Goal: Purchase product/service

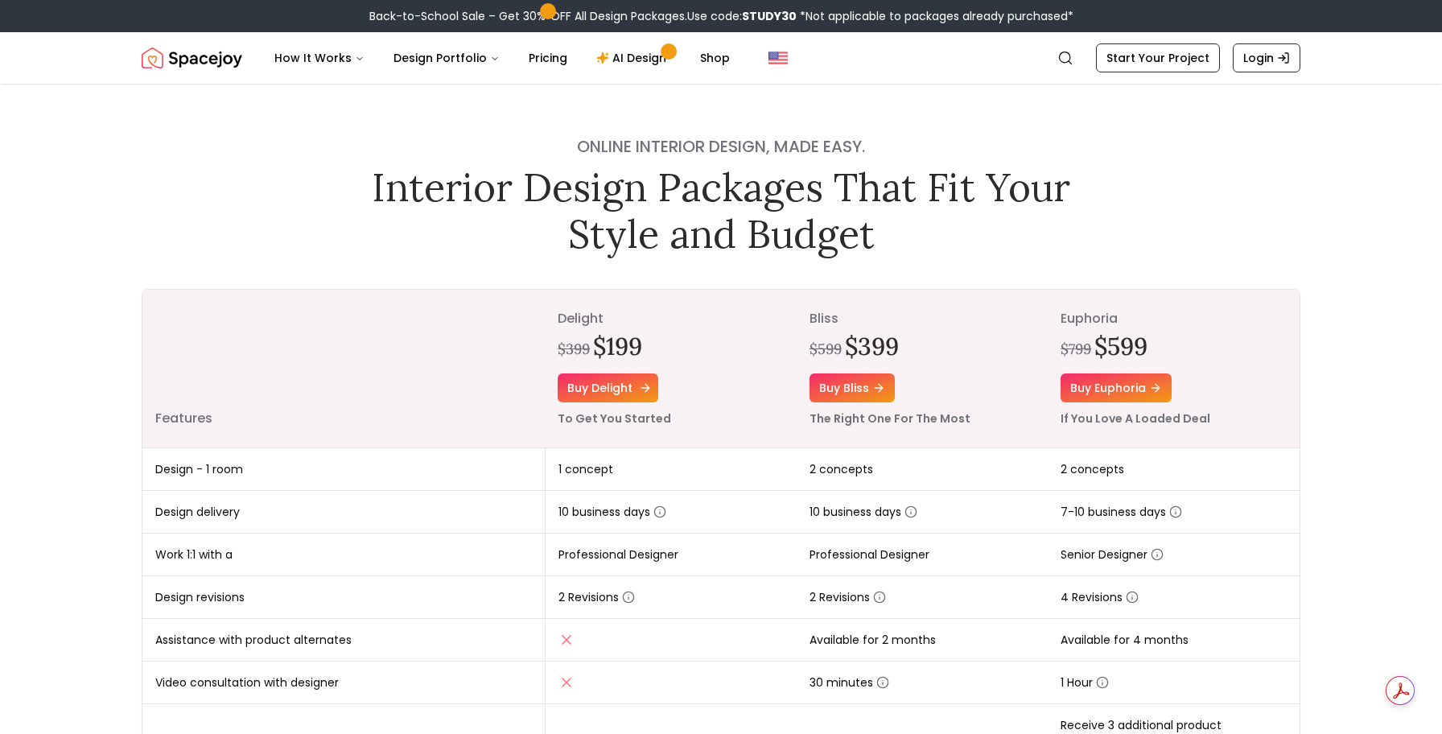
click at [625, 382] on link "Buy delight" at bounding box center [608, 388] width 101 height 29
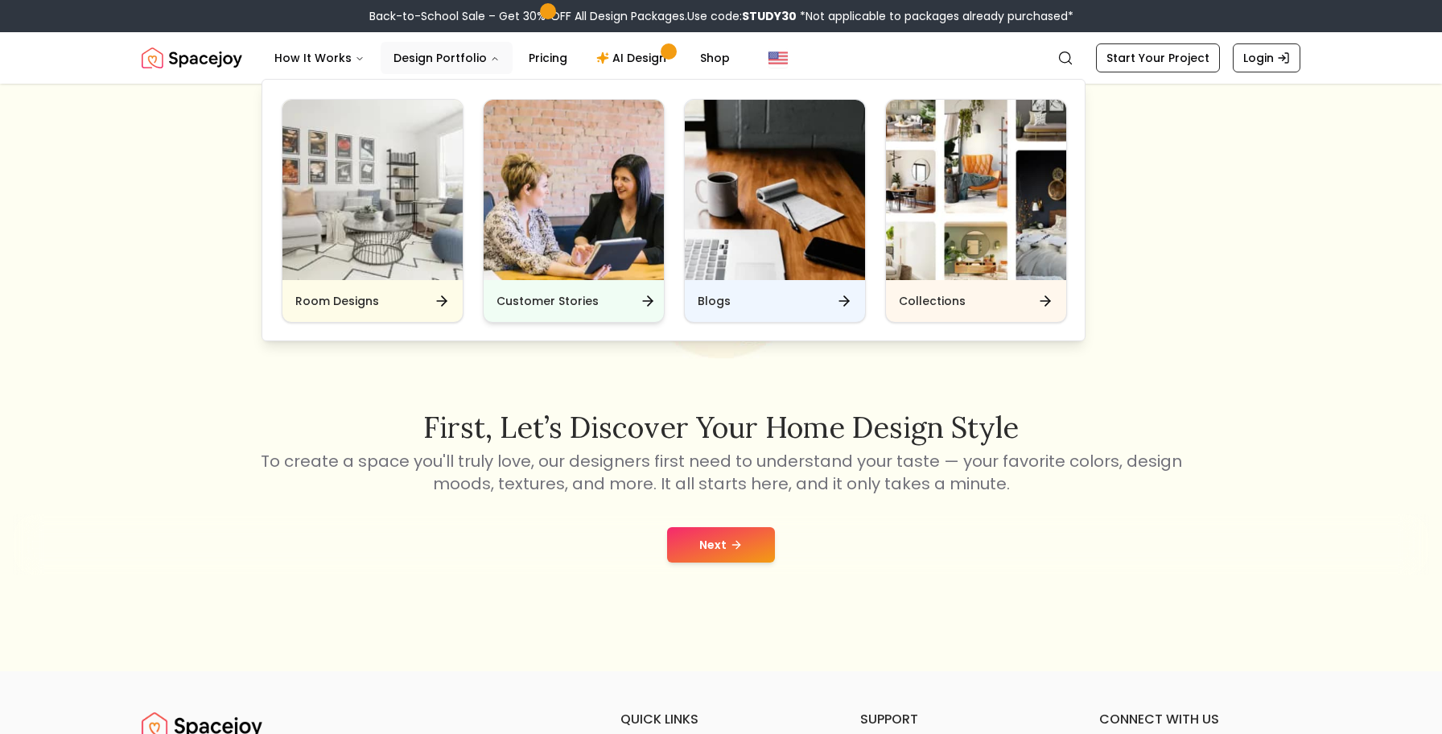
scroll to position [171, 0]
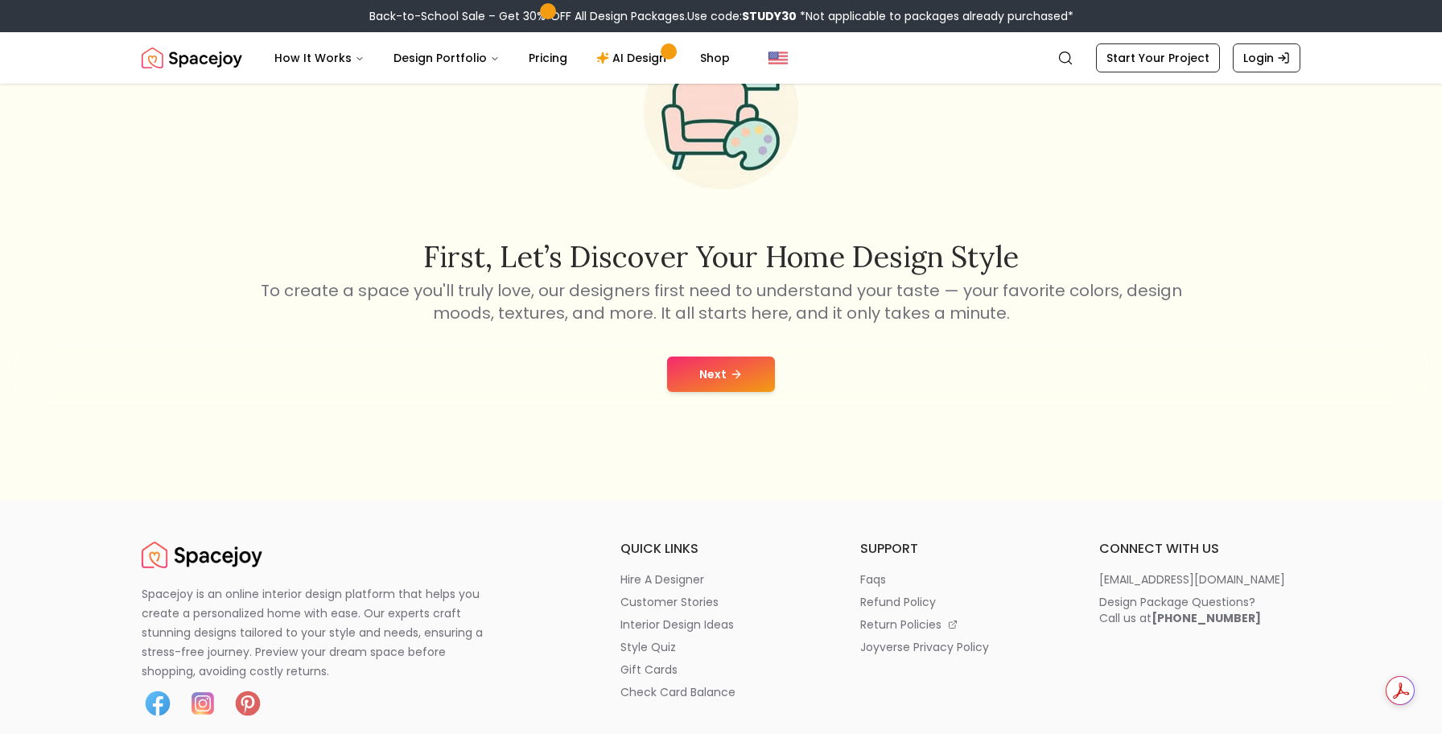
click at [743, 386] on button "Next" at bounding box center [721, 374] width 108 height 35
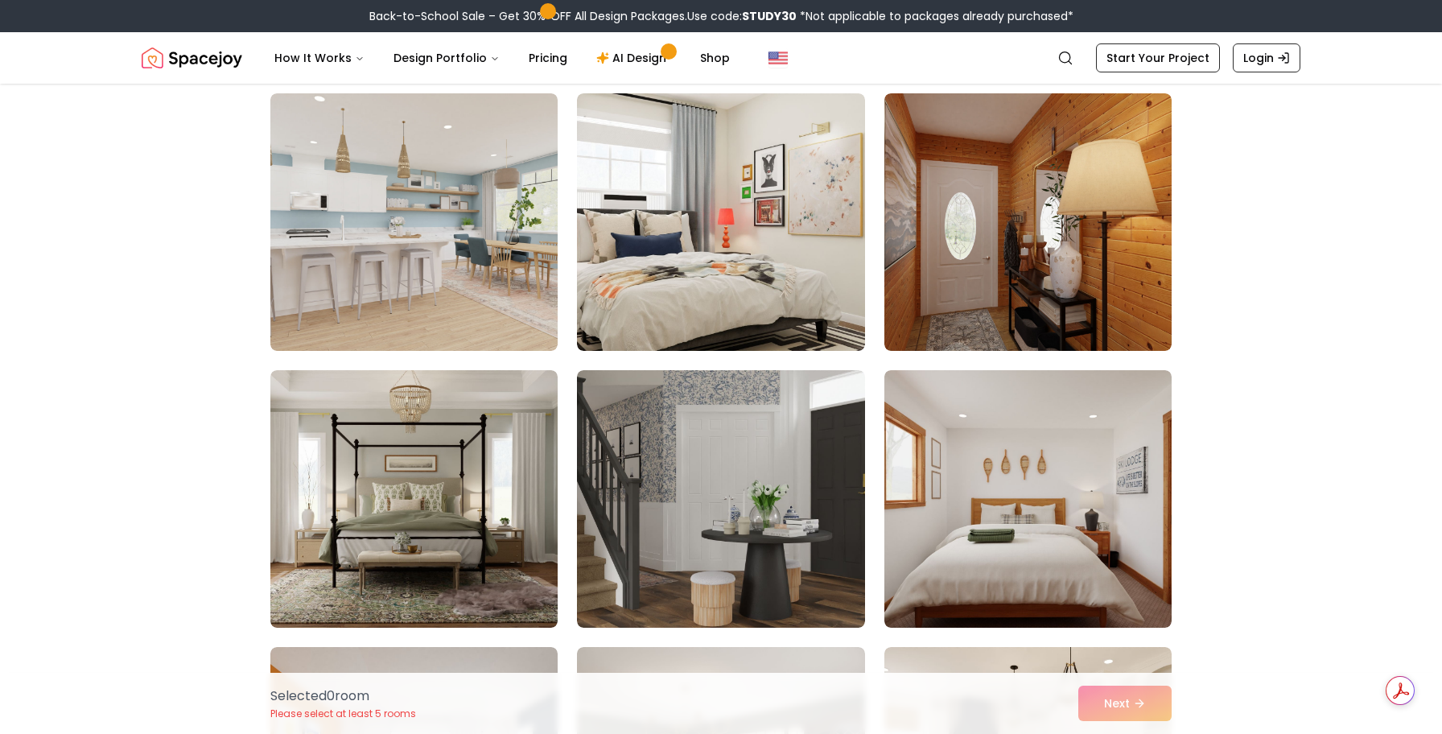
scroll to position [603, 0]
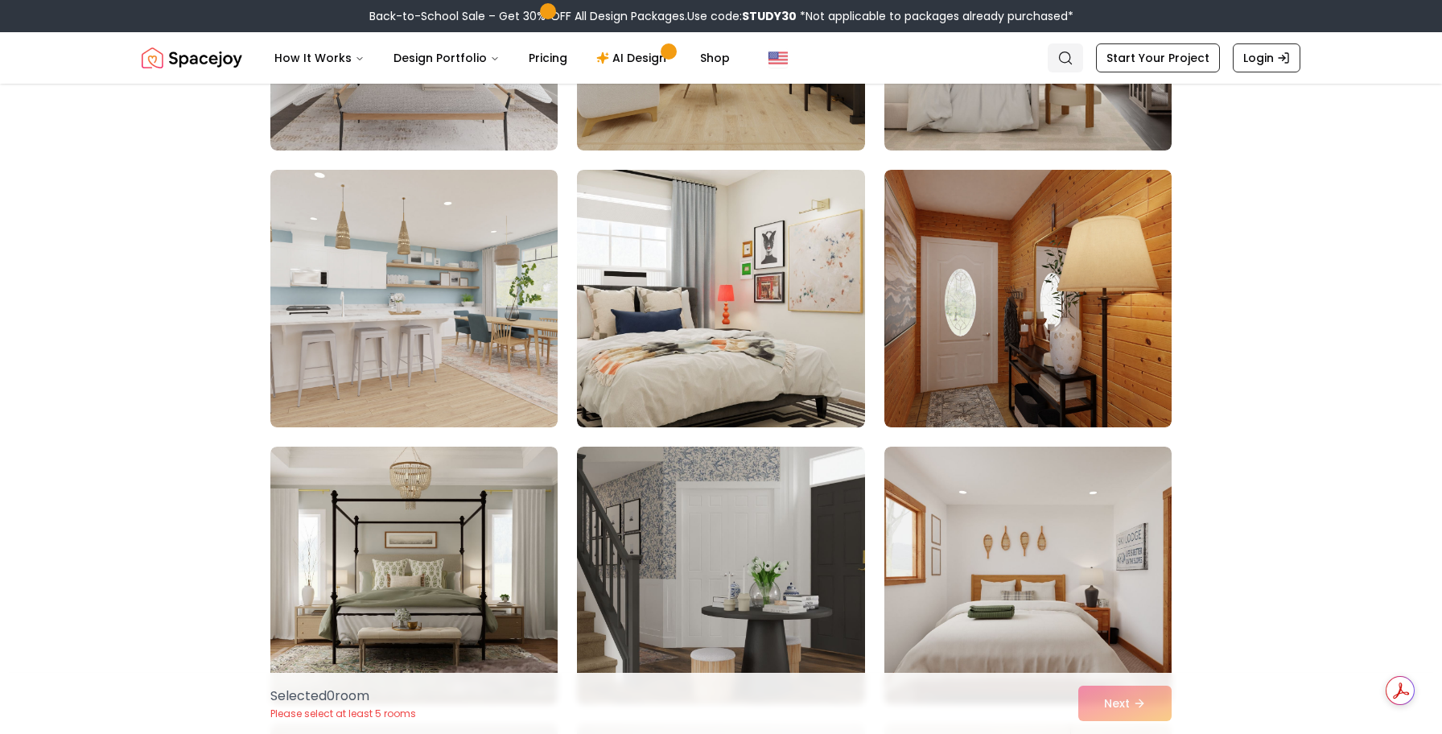
click at [1069, 54] on icon "Global" at bounding box center [1066, 58] width 16 height 16
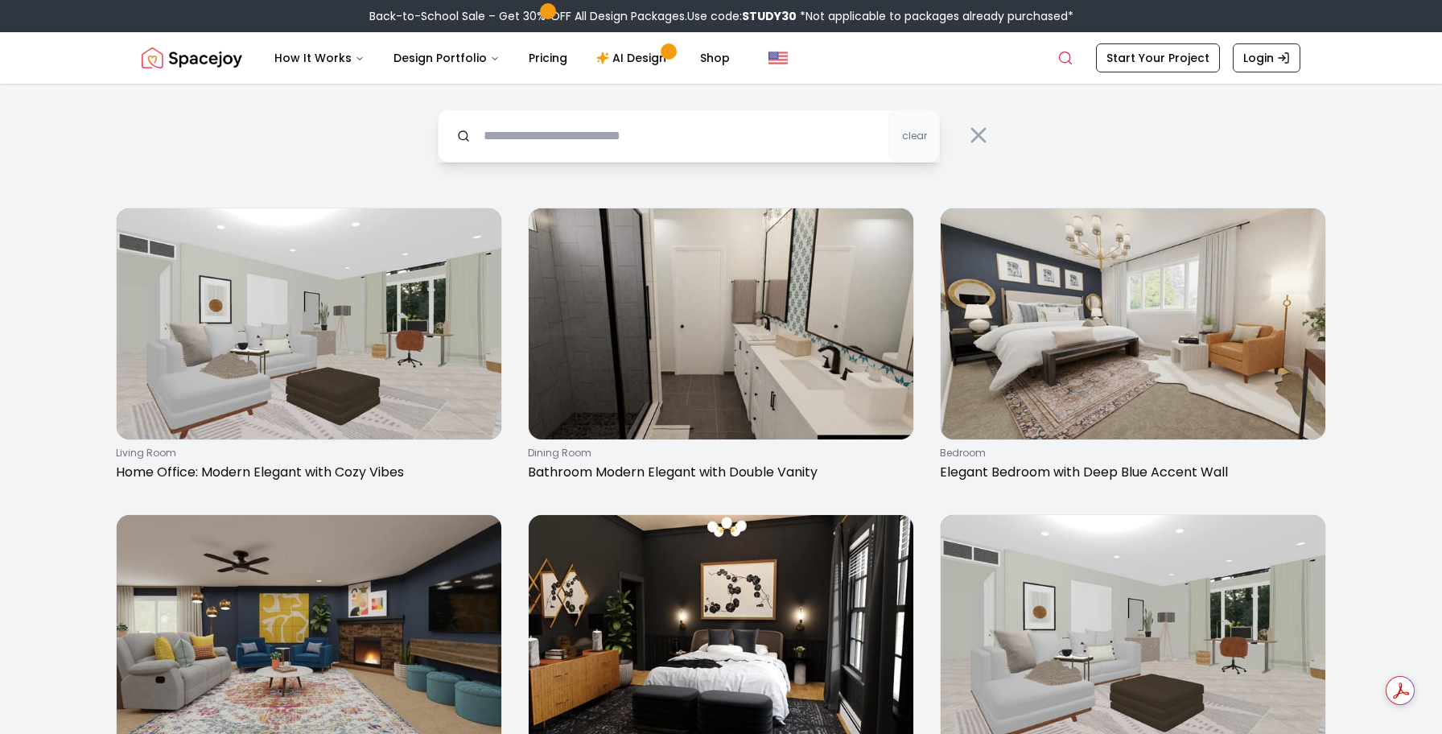
click at [646, 149] on input "text" at bounding box center [689, 135] width 502 height 53
type input "******"
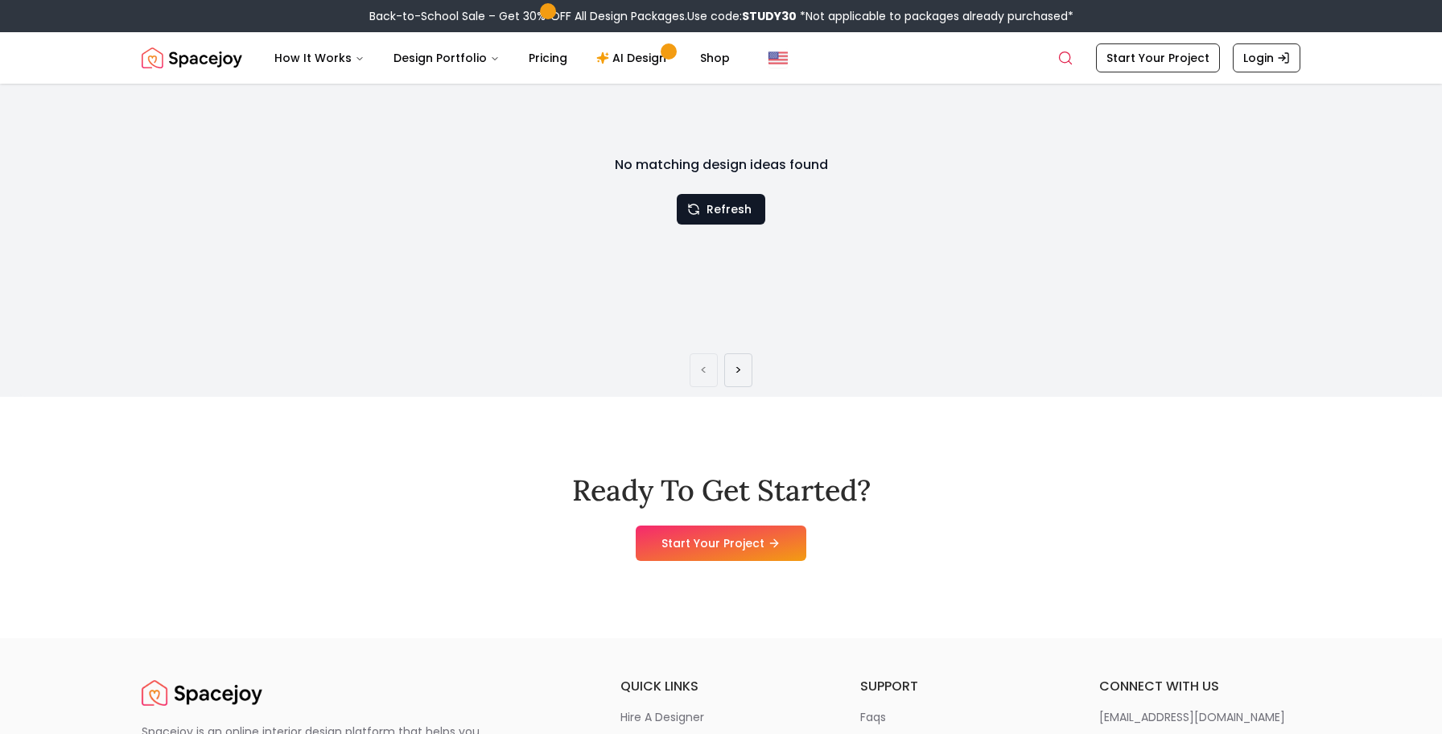
scroll to position [228, 0]
